Goal: Information Seeking & Learning: Compare options

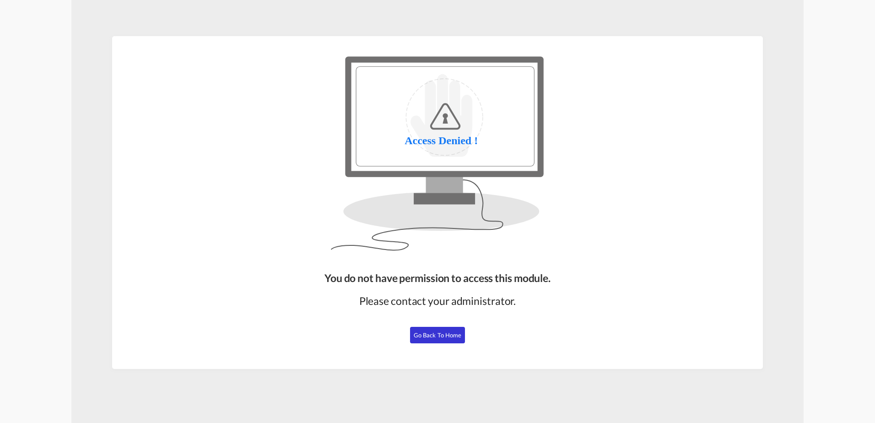
click at [457, 339] on button "Go Back to Home" at bounding box center [437, 335] width 55 height 16
